Goal: Information Seeking & Learning: Understand process/instructions

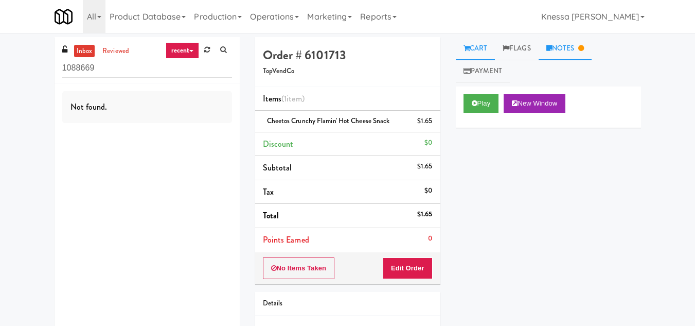
click at [567, 48] on link "Notes" at bounding box center [566, 48] width 54 height 23
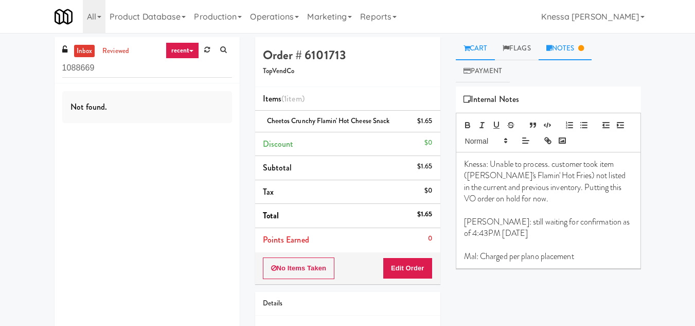
click at [480, 51] on link "Cart" at bounding box center [476, 48] width 40 height 23
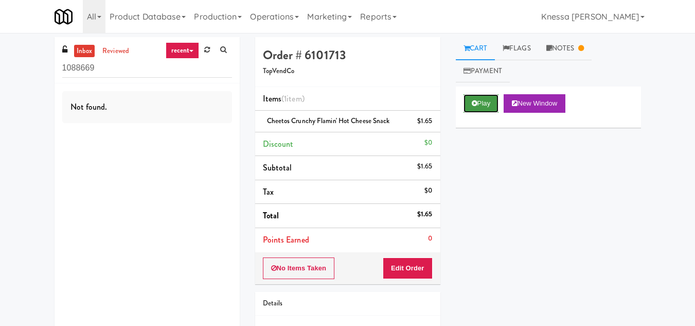
click at [483, 104] on button "Play" at bounding box center [482, 103] width 36 height 19
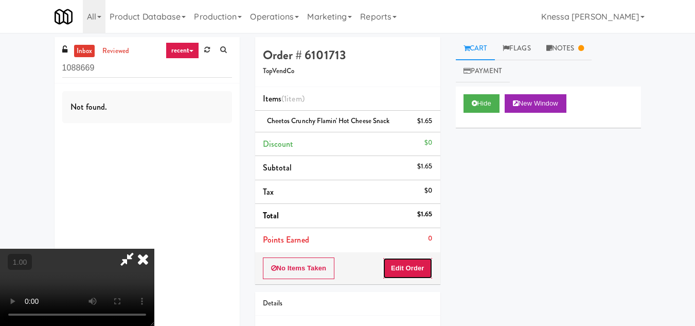
click at [421, 266] on button "Edit Order" at bounding box center [408, 268] width 50 height 22
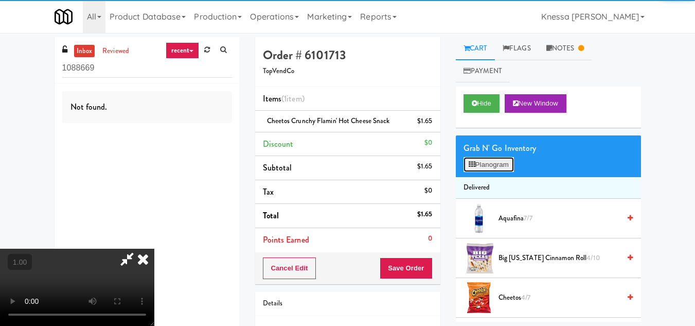
click at [498, 165] on button "Planogram" at bounding box center [489, 164] width 50 height 15
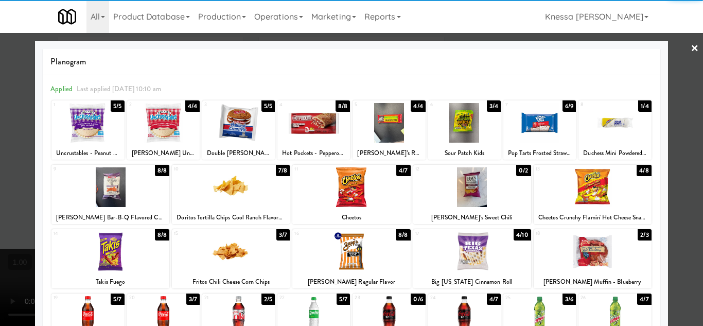
drag, startPoint x: 689, startPoint y: 47, endPoint x: 565, endPoint y: 79, distance: 128.1
click at [691, 48] on link "×" at bounding box center [695, 49] width 8 height 32
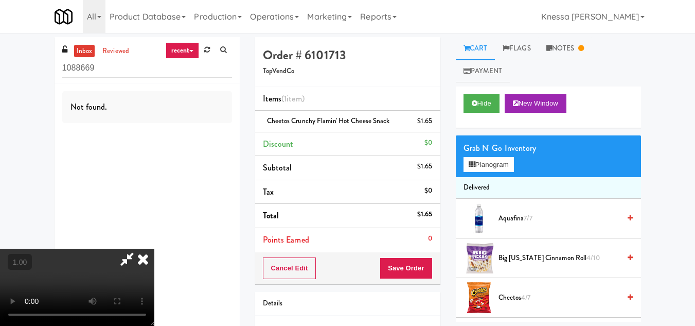
click at [154, 249] on video at bounding box center [77, 287] width 154 height 77
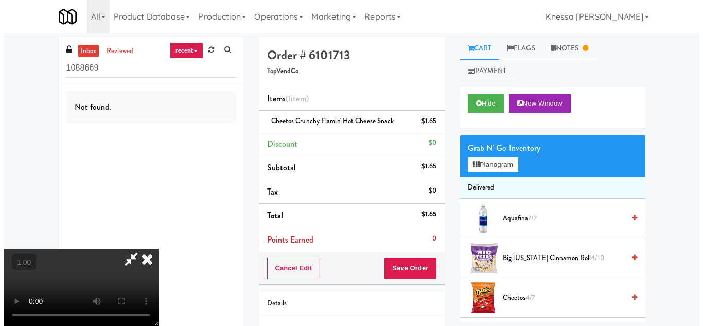
scroll to position [21, 0]
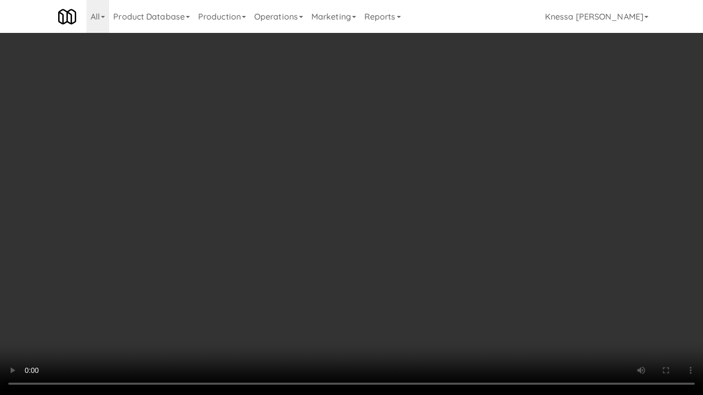
click at [352, 244] on video at bounding box center [351, 197] width 703 height 395
click at [343, 258] on video at bounding box center [351, 197] width 703 height 395
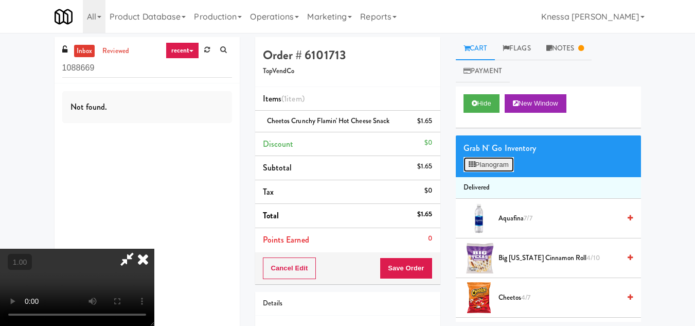
click at [487, 165] on button "Planogram" at bounding box center [489, 164] width 50 height 15
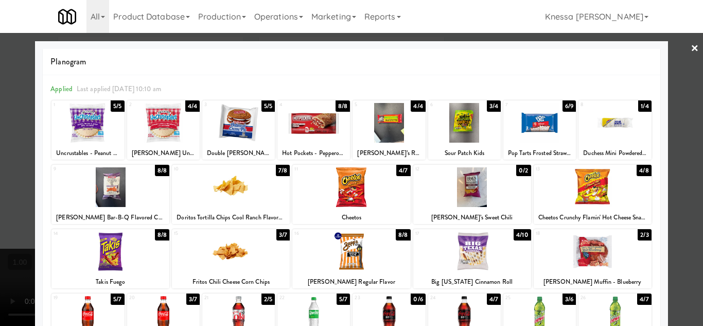
click at [678, 196] on div at bounding box center [351, 163] width 703 height 326
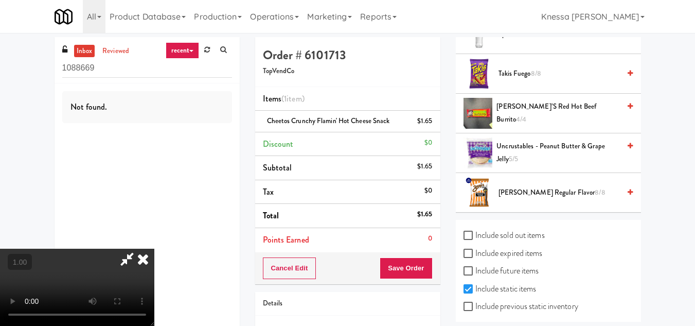
scroll to position [1265, 0]
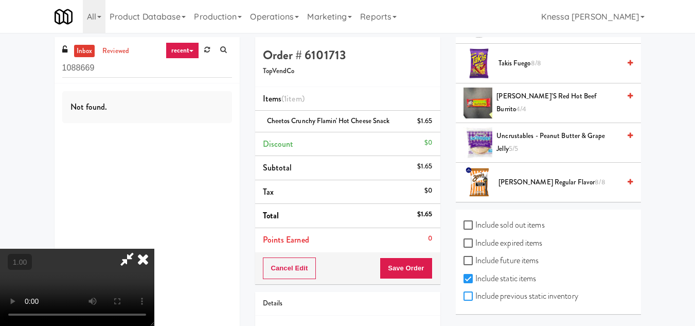
click at [469, 296] on input "Include previous static inventory" at bounding box center [470, 296] width 12 height 8
checkbox input "true"
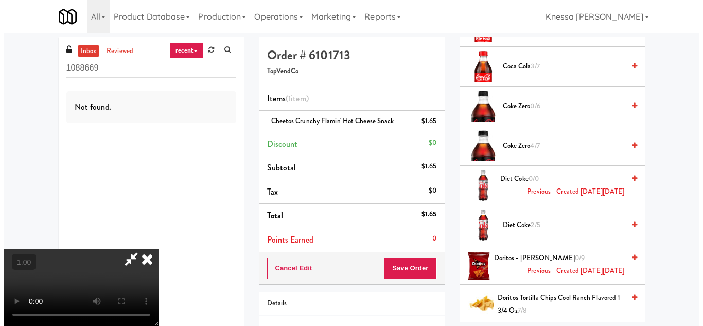
scroll to position [0, 0]
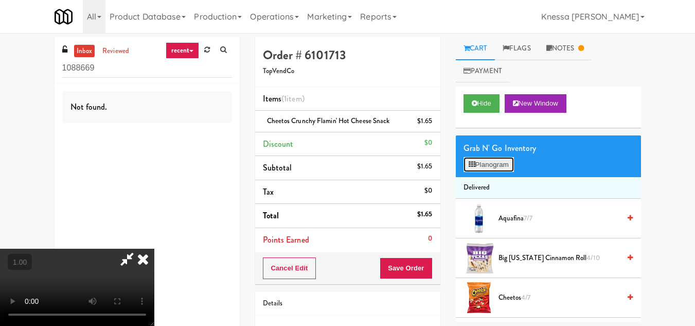
click at [493, 161] on button "Planogram" at bounding box center [489, 164] width 50 height 15
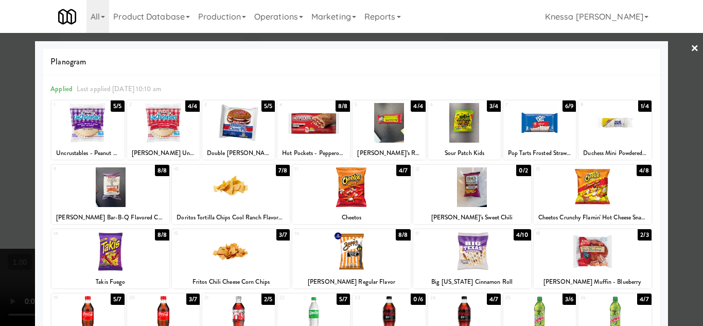
click at [682, 45] on div at bounding box center [351, 163] width 703 height 326
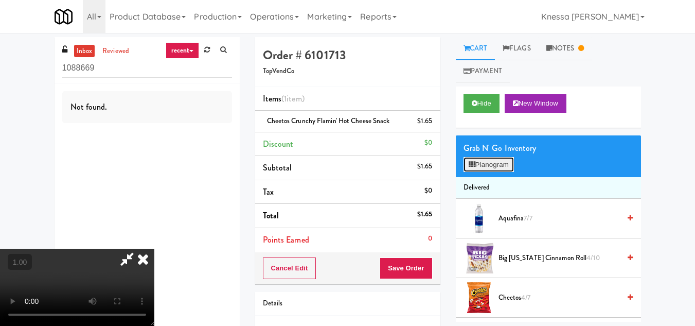
click at [484, 161] on button "Planogram" at bounding box center [489, 164] width 50 height 15
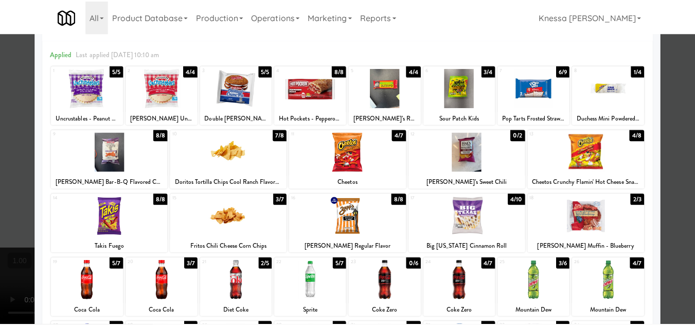
scroll to position [51, 0]
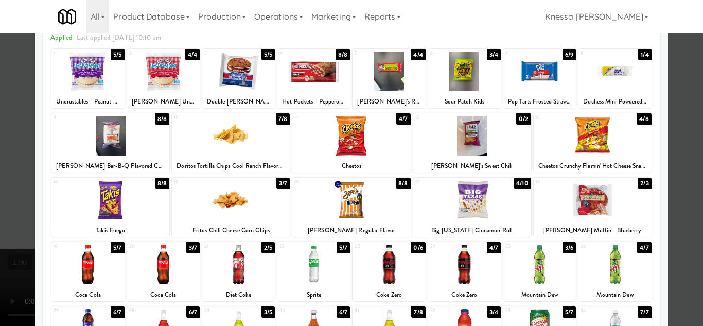
click at [690, 155] on div at bounding box center [351, 163] width 703 height 326
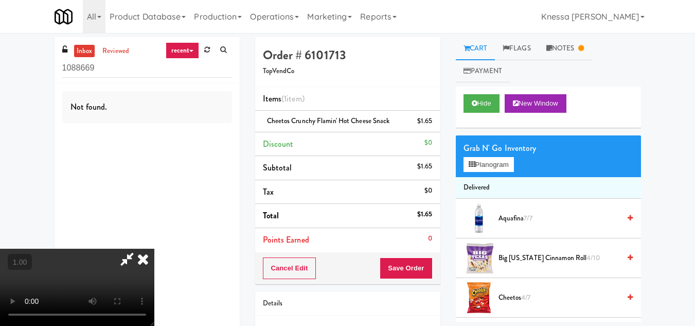
click at [139, 249] on icon at bounding box center [127, 259] width 24 height 21
click at [154, 249] on video at bounding box center [77, 287] width 154 height 77
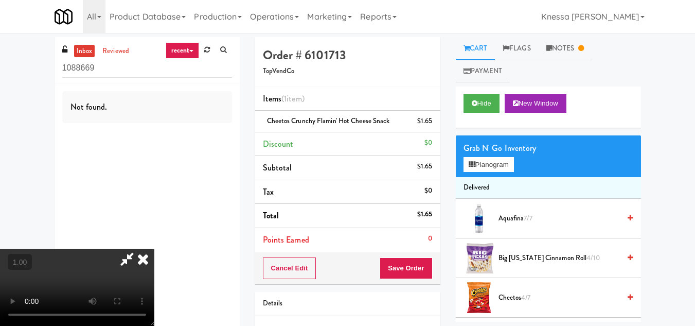
click at [154, 249] on video at bounding box center [77, 287] width 154 height 77
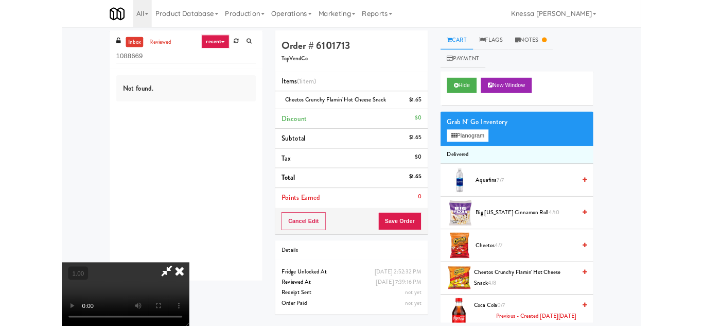
scroll to position [21, 0]
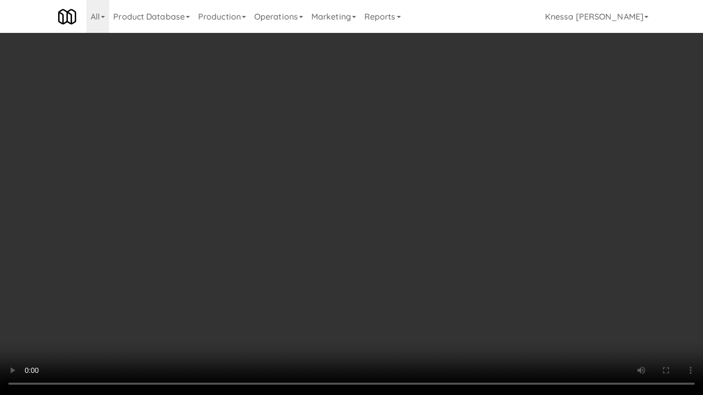
click at [354, 255] on video at bounding box center [351, 197] width 703 height 395
click at [360, 269] on video at bounding box center [351, 197] width 703 height 395
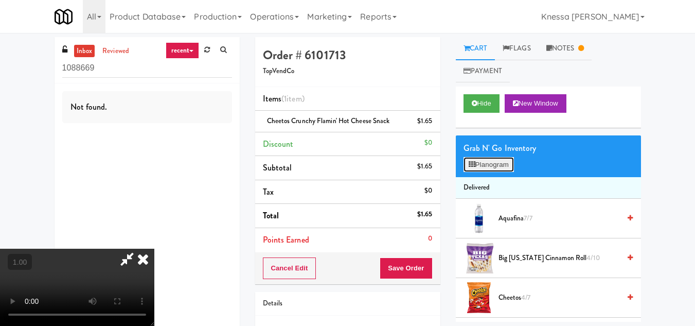
click at [486, 164] on button "Planogram" at bounding box center [489, 164] width 50 height 15
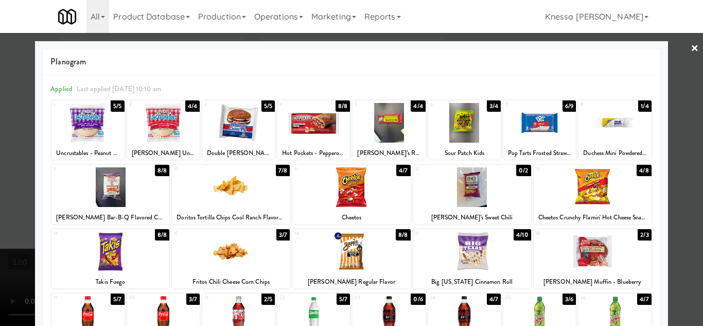
click at [684, 162] on div at bounding box center [351, 163] width 703 height 326
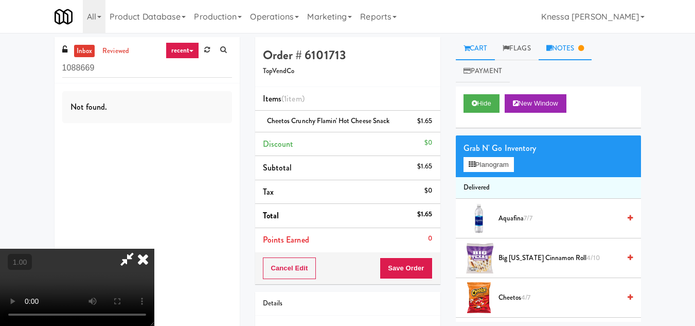
click at [564, 50] on link "Notes" at bounding box center [566, 48] width 54 height 23
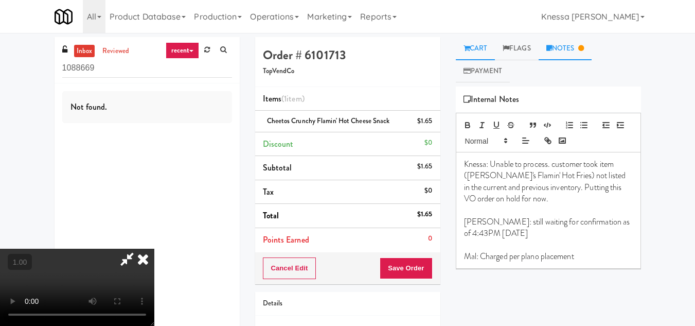
click at [475, 42] on link "Cart" at bounding box center [476, 48] width 40 height 23
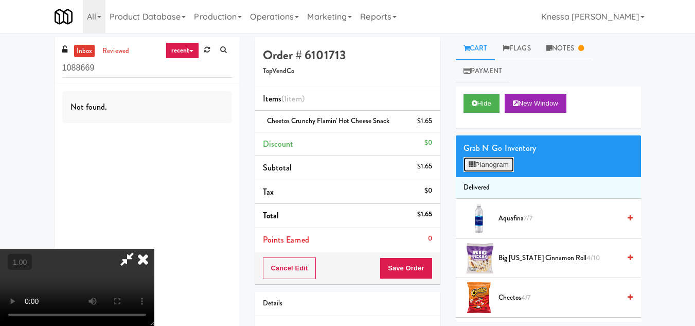
click at [503, 162] on button "Planogram" at bounding box center [489, 164] width 50 height 15
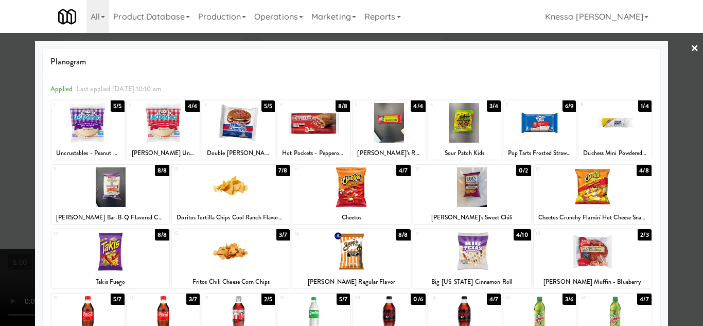
click at [691, 48] on link "×" at bounding box center [695, 49] width 8 height 32
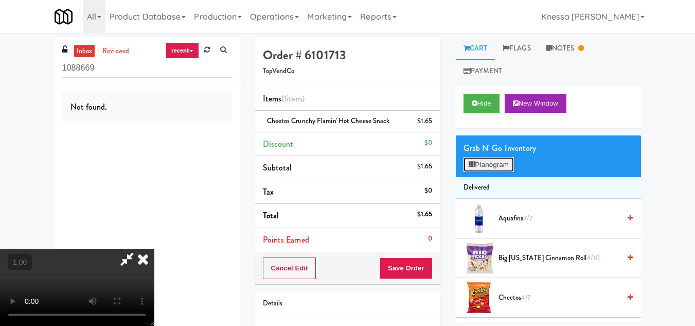
click at [493, 166] on button "Planogram" at bounding box center [489, 164] width 50 height 15
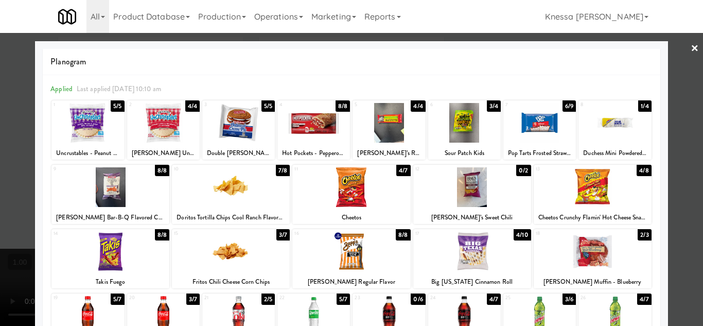
click at [691, 44] on link "×" at bounding box center [695, 49] width 8 height 32
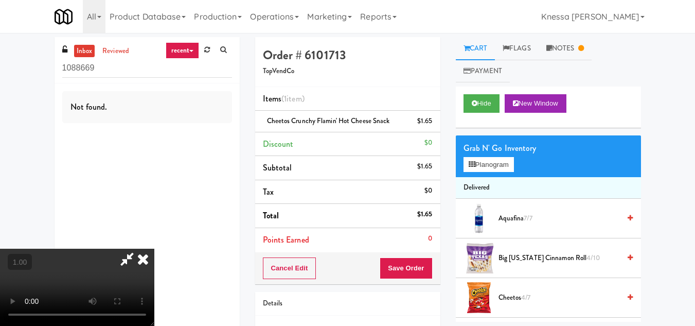
scroll to position [21, 0]
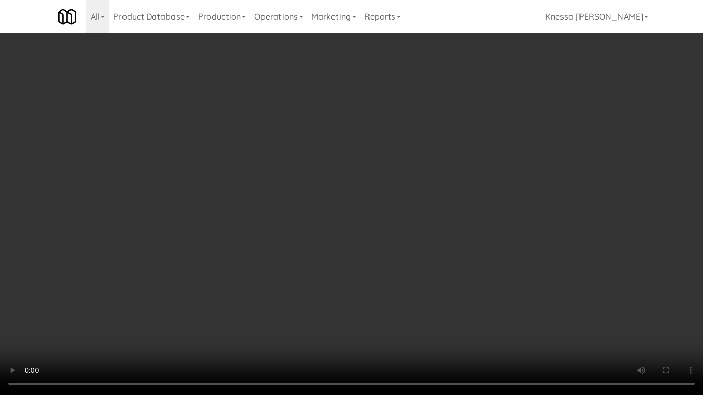
click at [346, 276] on video at bounding box center [351, 197] width 703 height 395
click at [703, 115] on video at bounding box center [351, 197] width 703 height 395
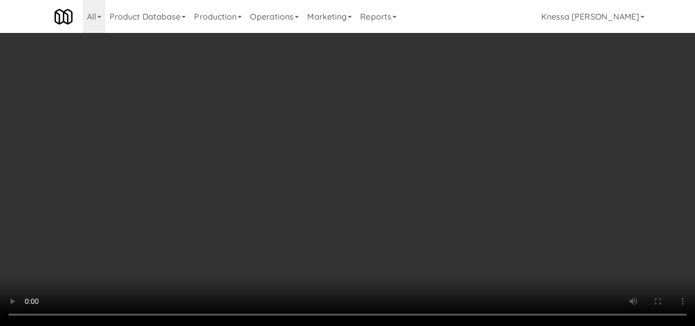
scroll to position [0, 0]
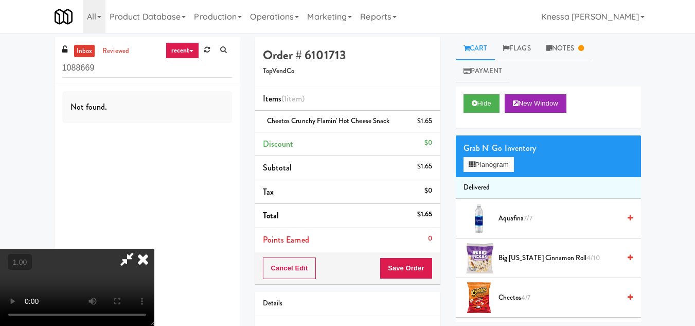
click at [154, 249] on icon at bounding box center [143, 259] width 23 height 21
